Goal: Task Accomplishment & Management: Complete application form

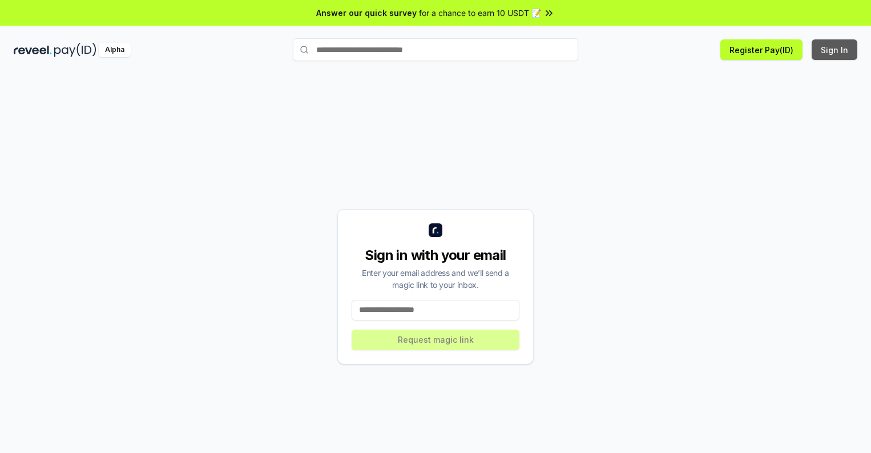
click at [835, 50] on button "Sign In" at bounding box center [835, 49] width 46 height 21
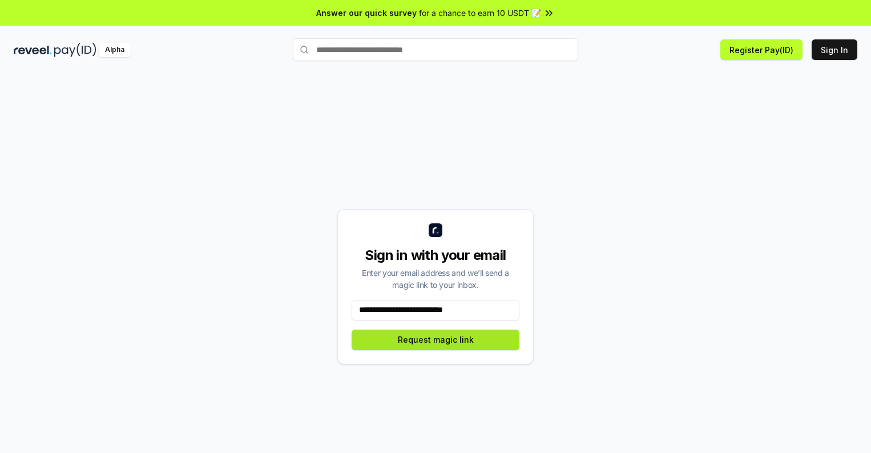
type input "**********"
click at [436, 339] on button "Request magic link" at bounding box center [436, 339] width 168 height 21
